Goal: Communication & Community: Share content

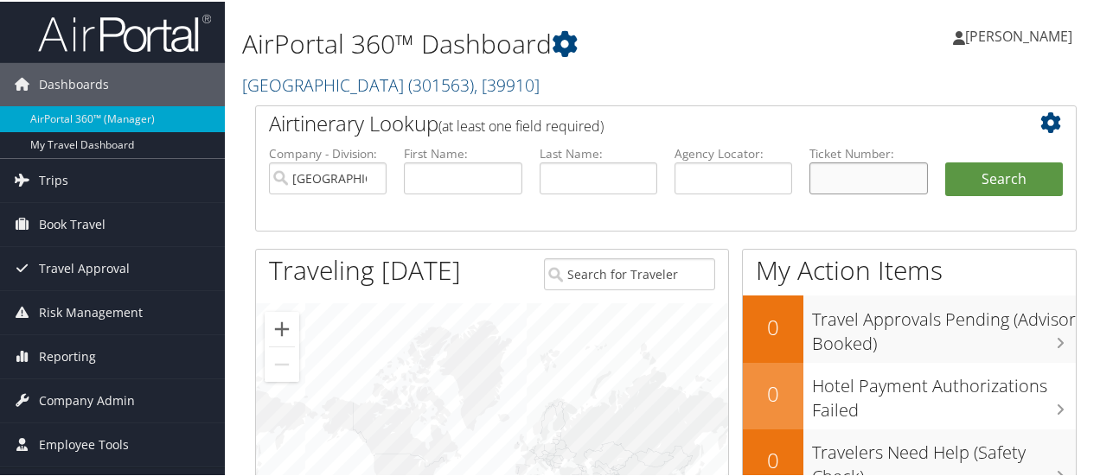
click at [875, 175] on input "text" at bounding box center [868, 177] width 118 height 32
paste input "0067309179204"
type input "0067309179204"
click at [977, 180] on button "Search" at bounding box center [1004, 178] width 118 height 35
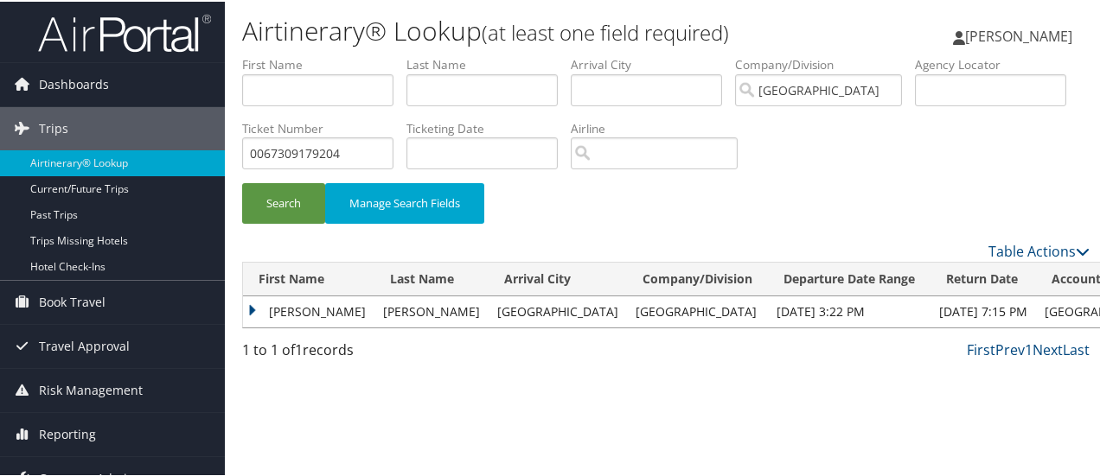
click at [302, 306] on td "[PERSON_NAME]" at bounding box center [308, 310] width 131 height 31
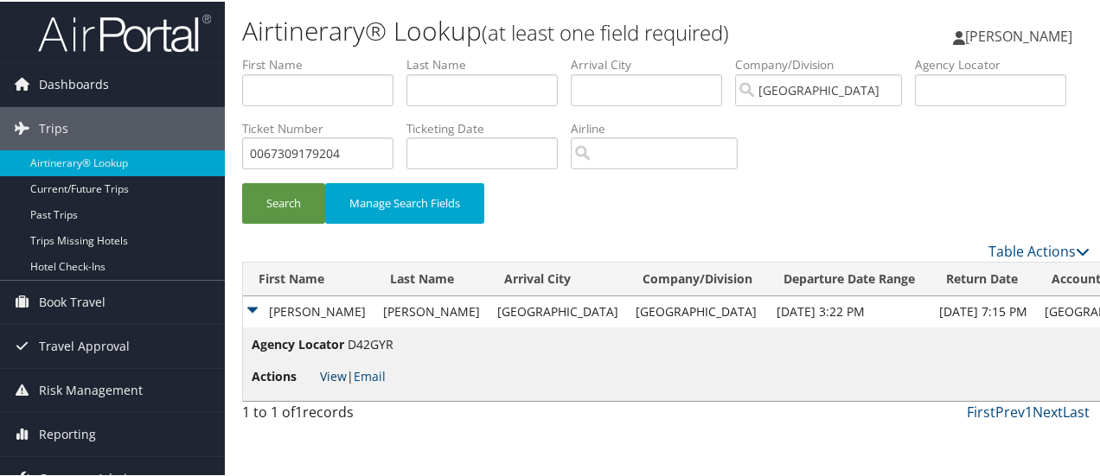
click at [326, 365] on li "Actions View | Email" at bounding box center [323, 375] width 142 height 31
click at [334, 373] on link "View" at bounding box center [333, 375] width 27 height 16
click at [393, 146] on input "0067309179204" at bounding box center [317, 152] width 151 height 32
paste input "16731147108"
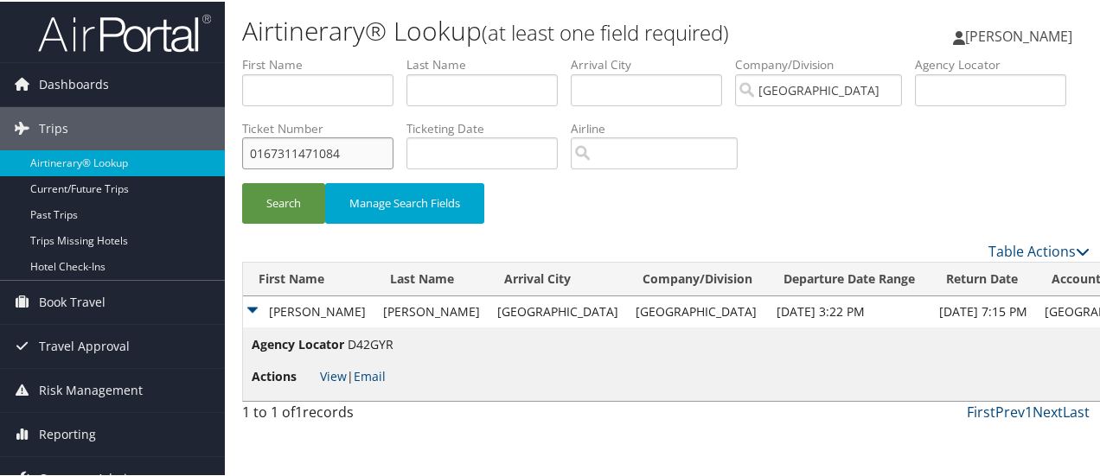
type input "0167311471084"
click at [242, 182] on button "Search" at bounding box center [283, 202] width 83 height 41
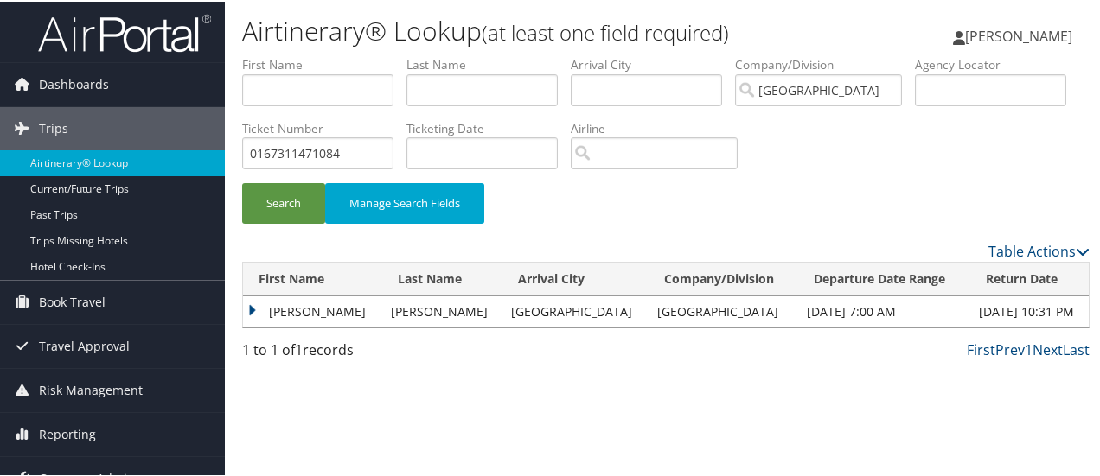
click at [332, 316] on td "[PERSON_NAME]" at bounding box center [312, 310] width 139 height 31
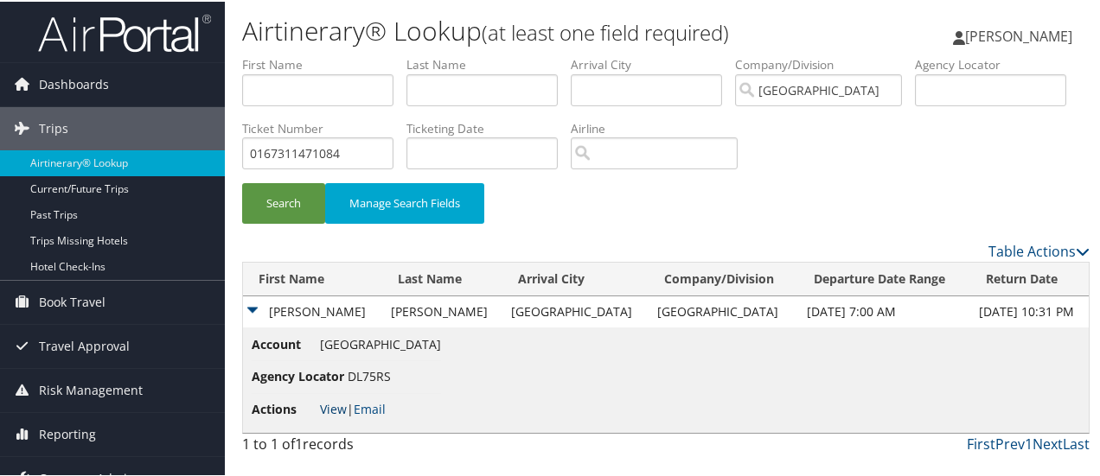
click at [327, 405] on link "View" at bounding box center [333, 407] width 27 height 16
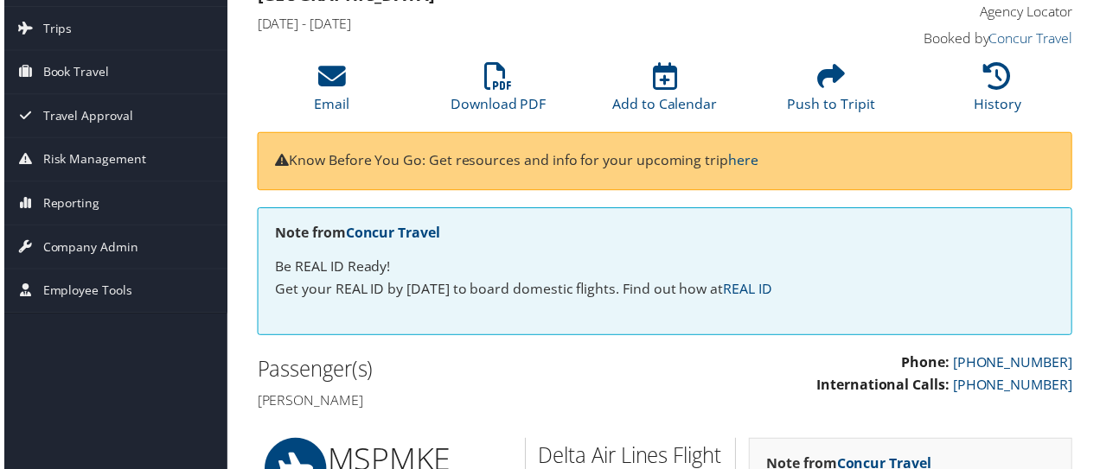
scroll to position [71, 0]
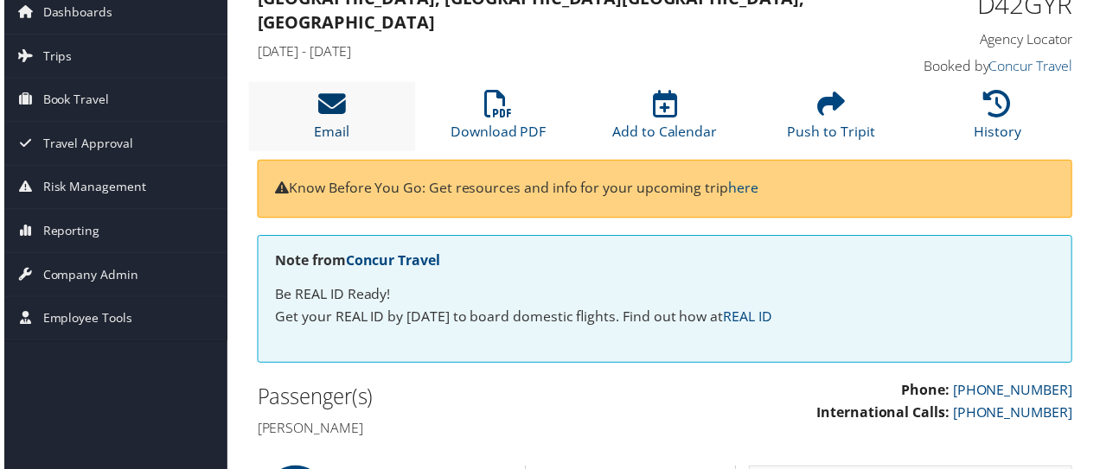
click at [337, 105] on icon at bounding box center [330, 105] width 28 height 28
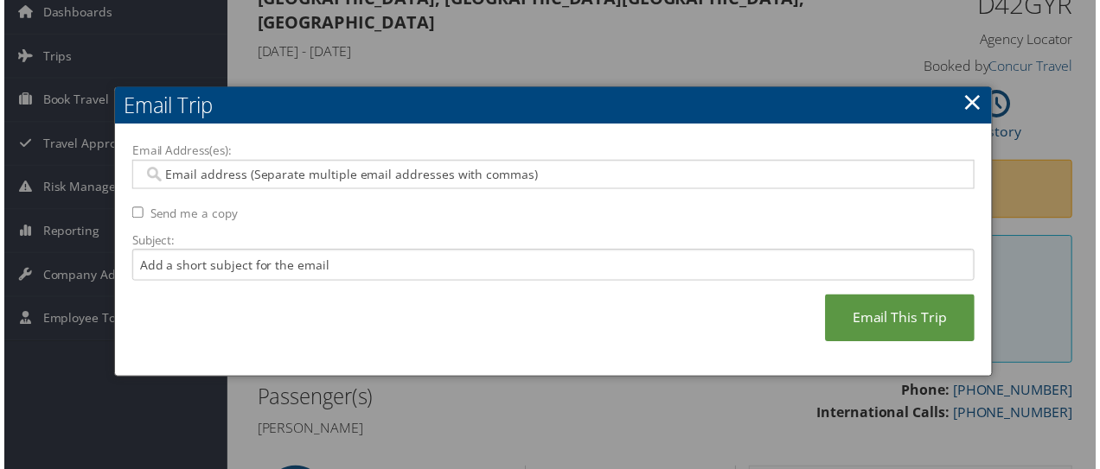
click at [427, 170] on input "Email Address(es):" at bounding box center [553, 175] width 827 height 17
type input "g"
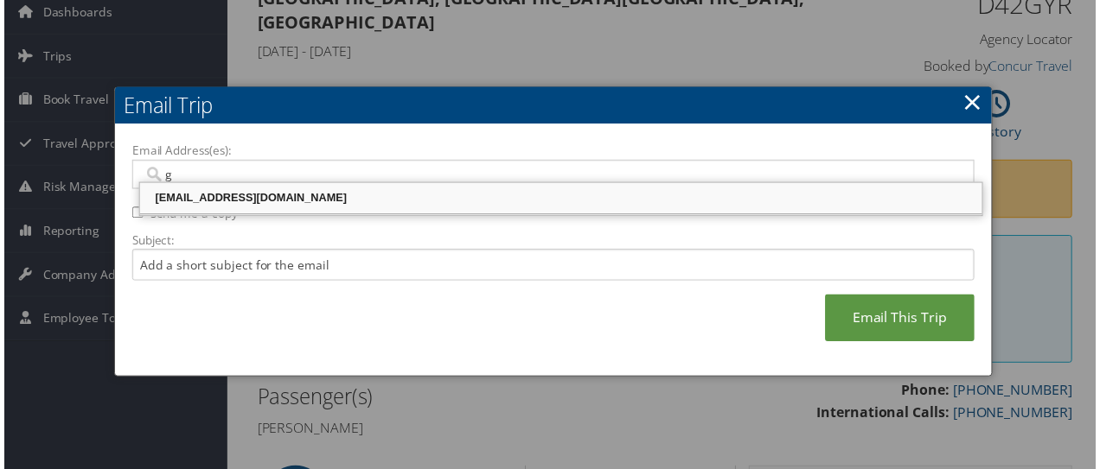
click at [291, 199] on div "grmadana@riministreet.com" at bounding box center [561, 199] width 844 height 17
type input "grmadana@riministreet.com"
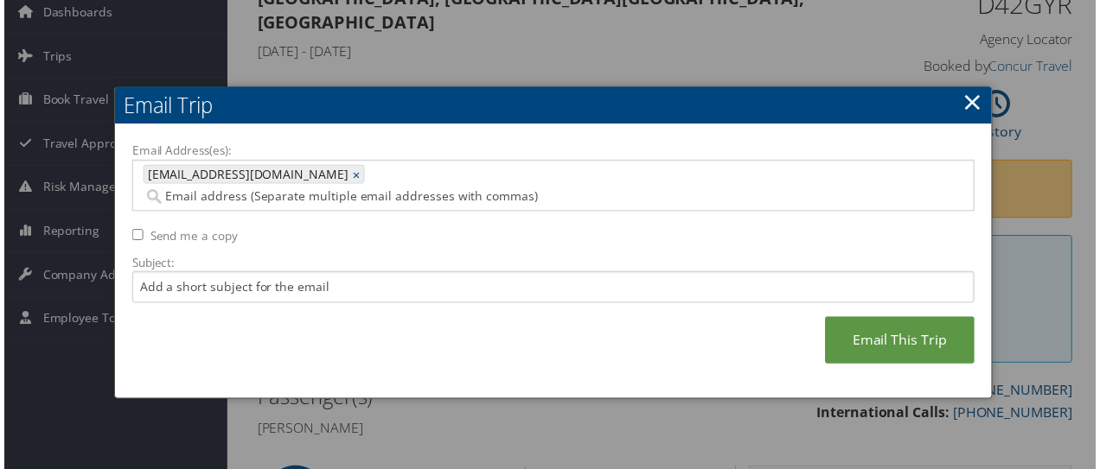
click at [225, 229] on label "Send me a copy" at bounding box center [191, 237] width 88 height 17
click at [140, 231] on input "Send me a copy" at bounding box center [134, 236] width 11 height 11
checkbox input "true"
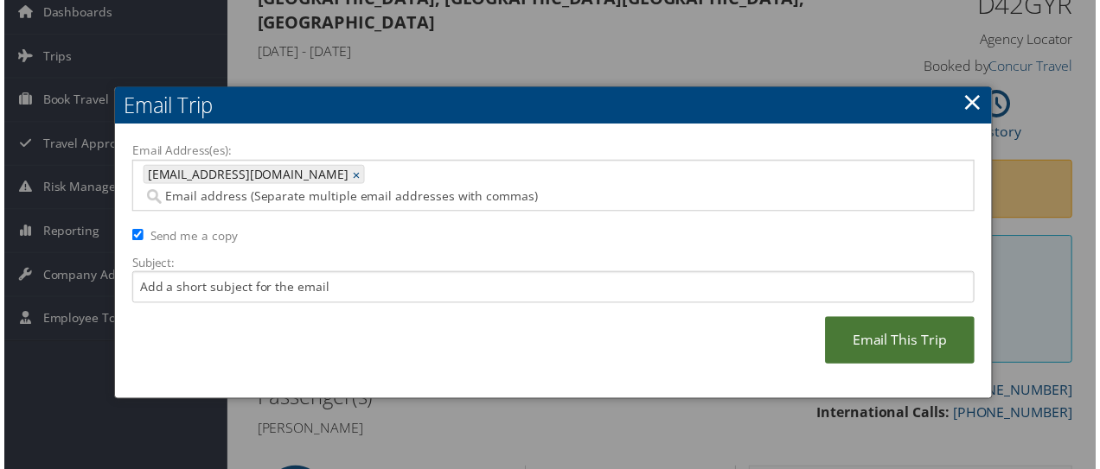
click at [870, 335] on link "Email This Trip" at bounding box center [902, 343] width 150 height 48
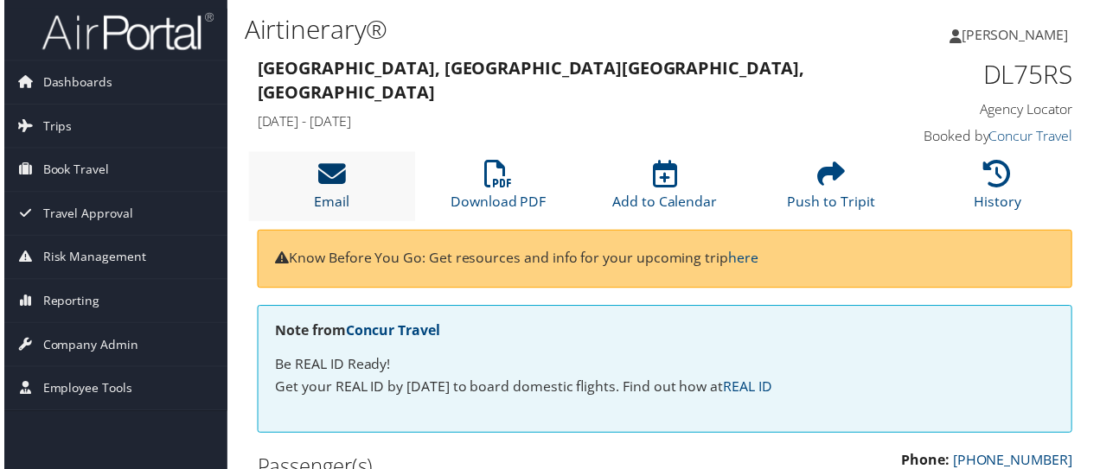
click at [334, 163] on icon at bounding box center [330, 176] width 28 height 28
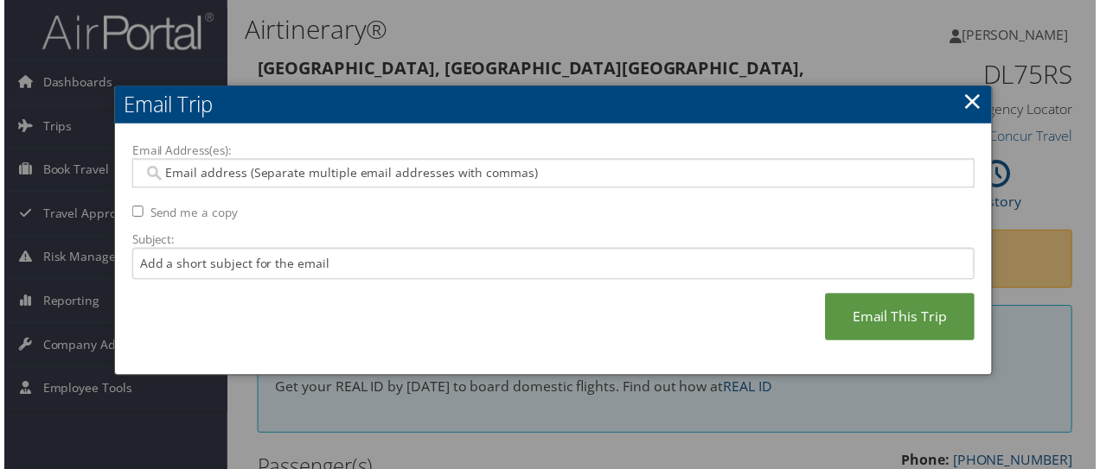
click at [273, 182] on div at bounding box center [553, 174] width 849 height 29
type input "r"
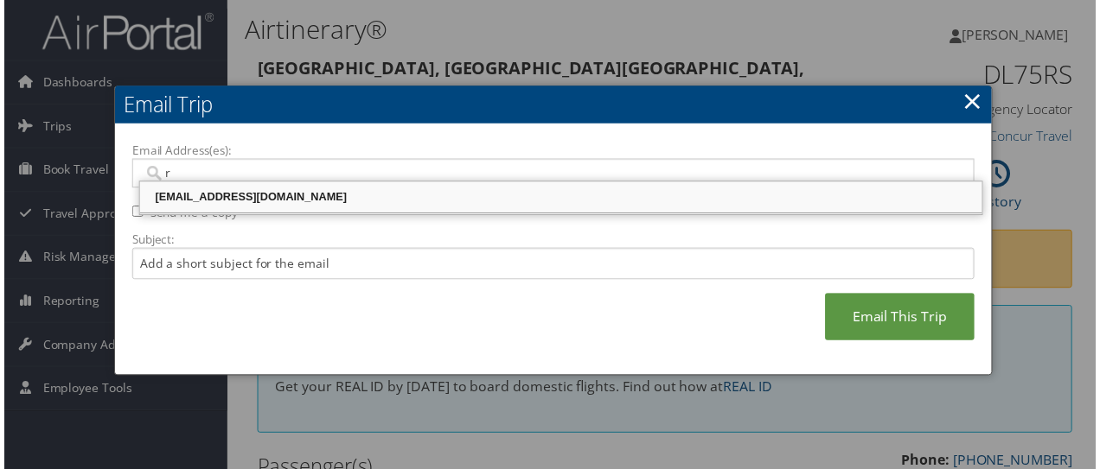
click at [214, 201] on div "ralingala@riministreet.com" at bounding box center [561, 198] width 844 height 17
type input "ralingala@riministreet.com"
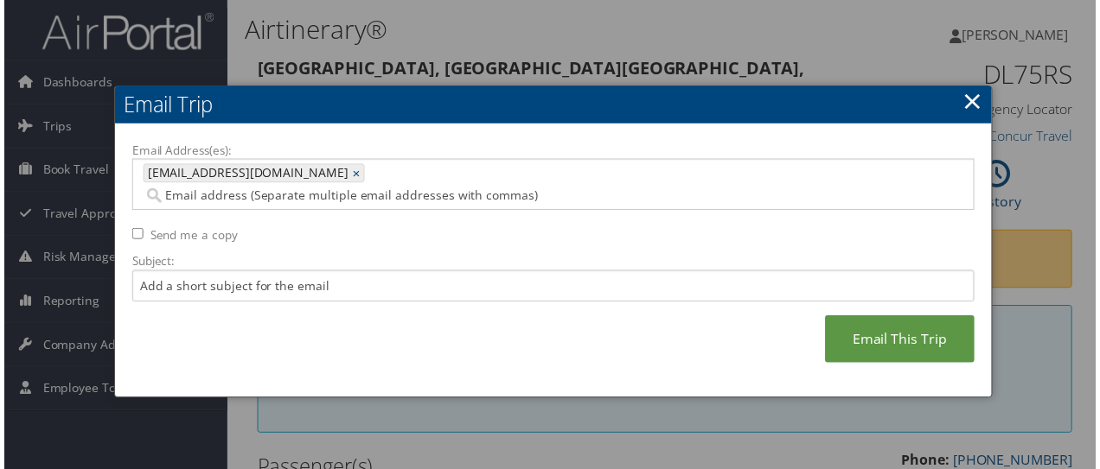
drag, startPoint x: 175, startPoint y: 214, endPoint x: 239, endPoint y: 237, distance: 68.6
click at [175, 228] on label "Send me a copy" at bounding box center [191, 236] width 88 height 17
click at [140, 230] on input "Send me a copy" at bounding box center [134, 235] width 11 height 11
checkbox input "true"
drag, startPoint x: 898, startPoint y: 335, endPoint x: 882, endPoint y: 379, distance: 46.2
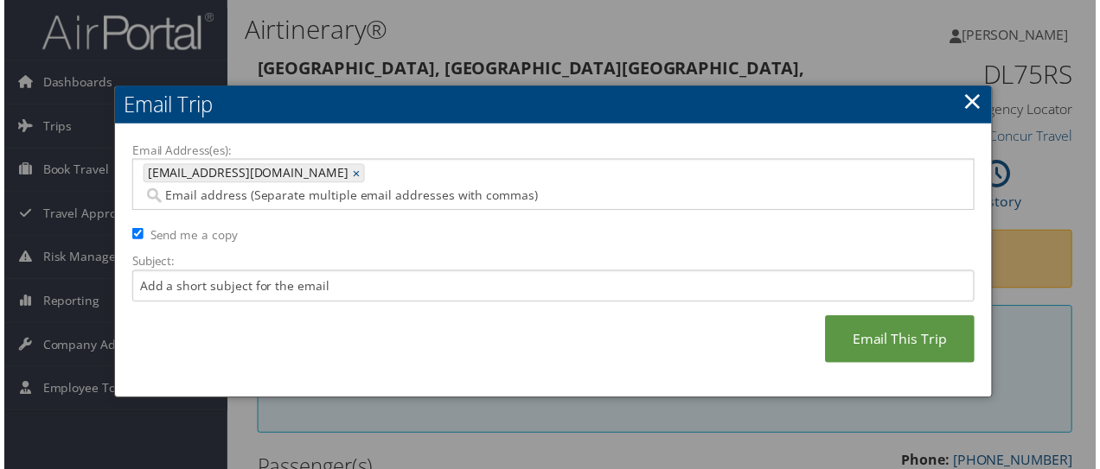
click at [901, 334] on link "Email This Trip" at bounding box center [902, 342] width 150 height 48
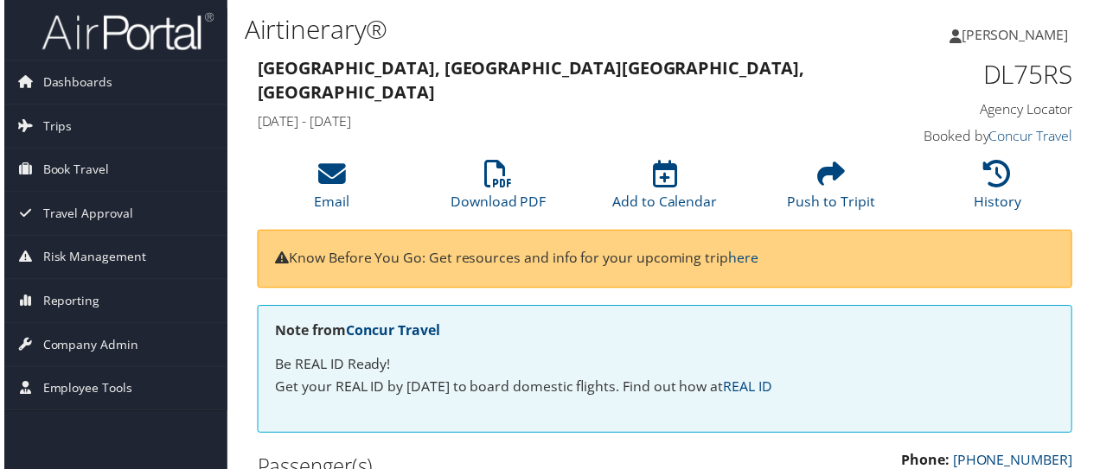
click at [316, 169] on li "Email" at bounding box center [330, 188] width 168 height 70
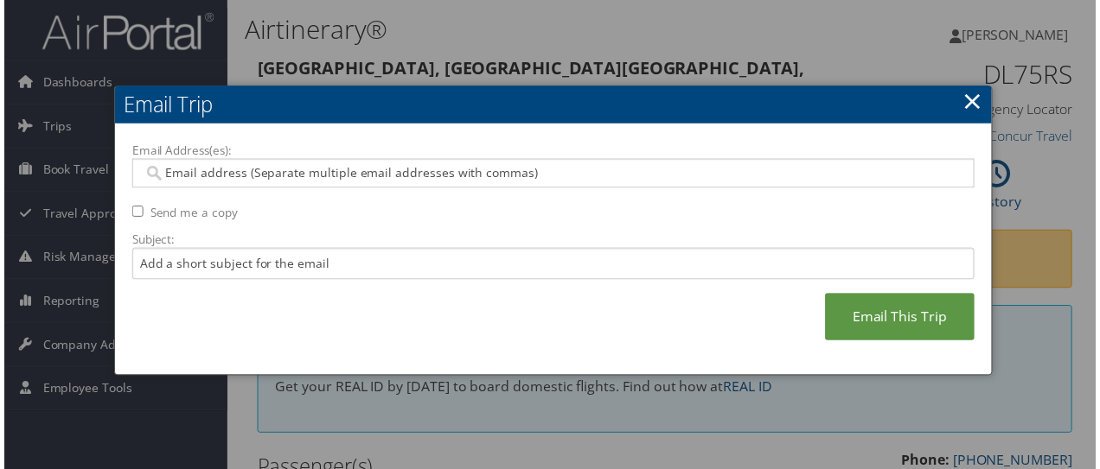
click at [378, 182] on input "Email Address(es):" at bounding box center [553, 174] width 827 height 17
click at [203, 165] on div at bounding box center [553, 174] width 849 height 29
type input "r"
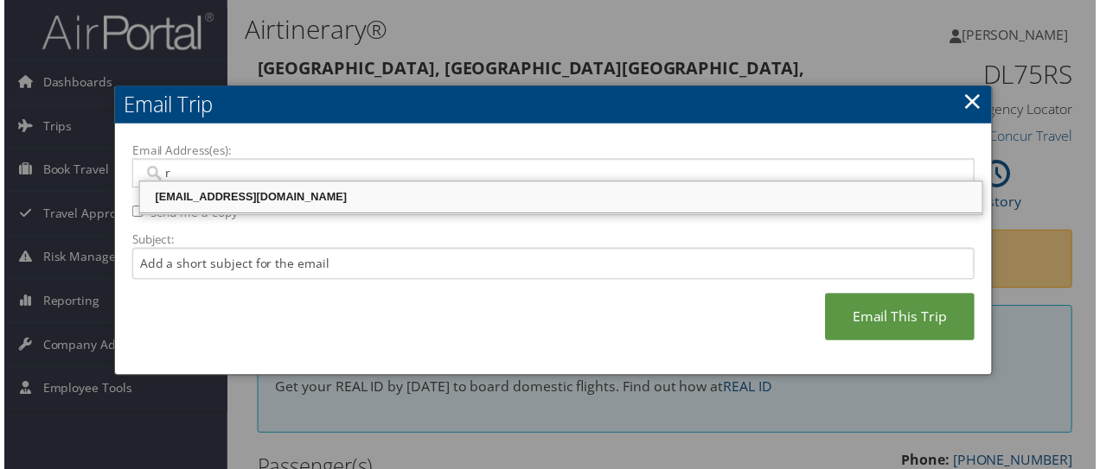
drag, startPoint x: 211, startPoint y: 195, endPoint x: 201, endPoint y: 197, distance: 10.5
click at [211, 194] on div "ralingala@riministreet.com" at bounding box center [561, 198] width 844 height 17
type input "ralingala@riministreet.com"
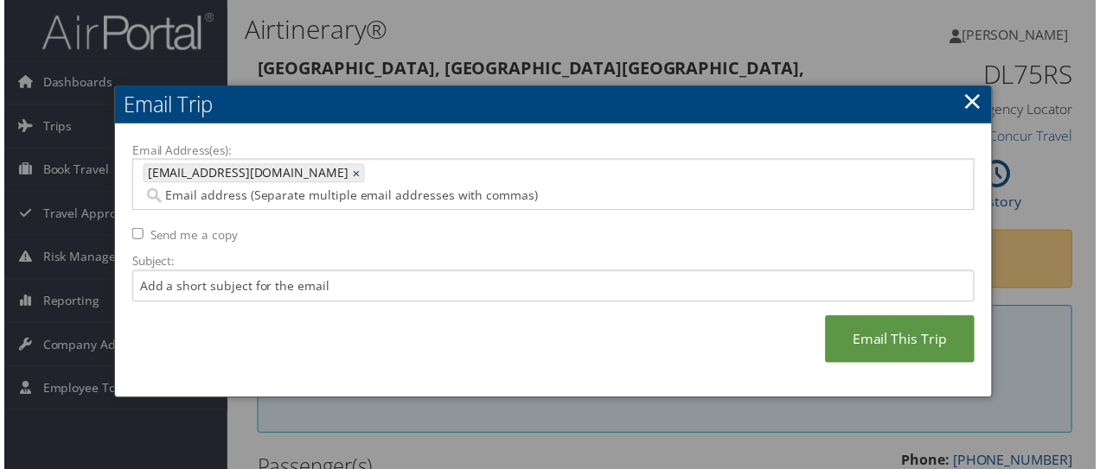
click at [166, 228] on label "Send me a copy" at bounding box center [191, 236] width 88 height 17
click at [140, 230] on input "Send me a copy" at bounding box center [134, 235] width 11 height 11
checkbox input "true"
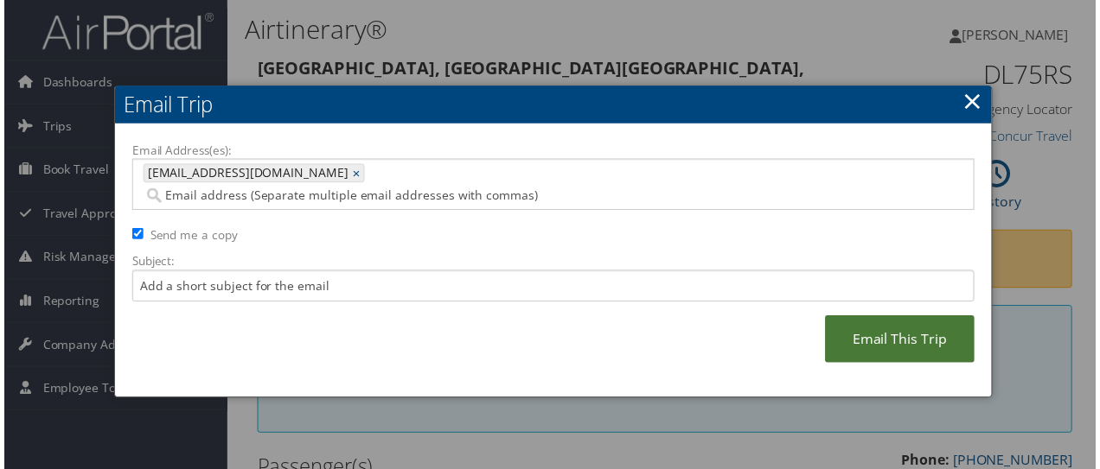
click at [921, 324] on link "Email This Trip" at bounding box center [902, 342] width 150 height 48
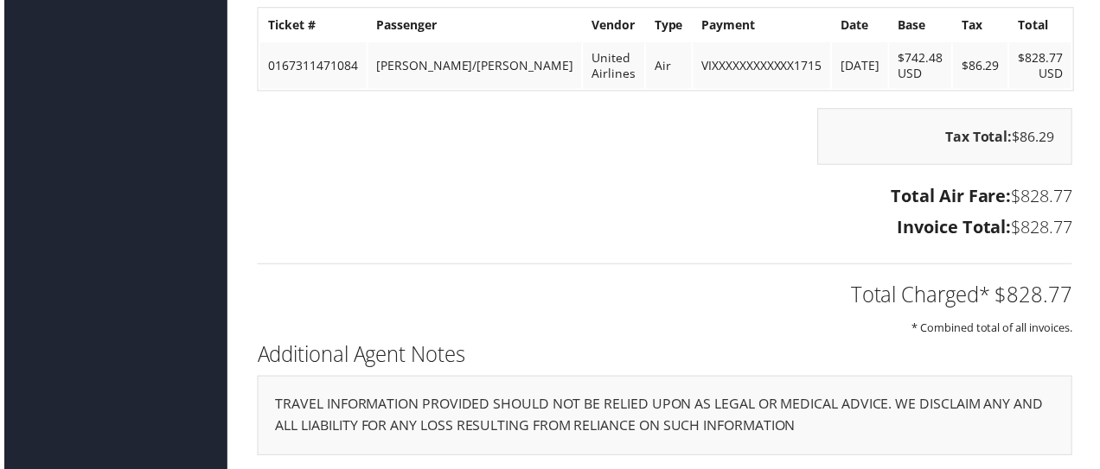
scroll to position [1560, 0]
